Goal: Task Accomplishment & Management: Use online tool/utility

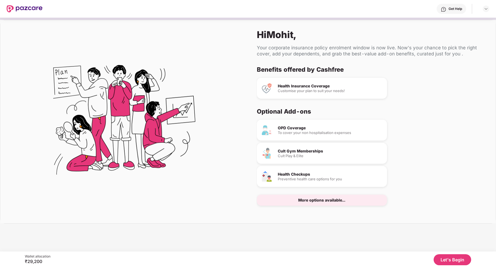
click at [296, 258] on button "Let's Begin" at bounding box center [451, 259] width 37 height 11
